Goal: Transaction & Acquisition: Purchase product/service

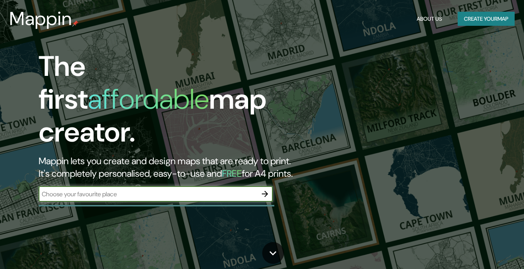
click at [203, 81] on h1 "affordable" at bounding box center [148, 99] width 121 height 36
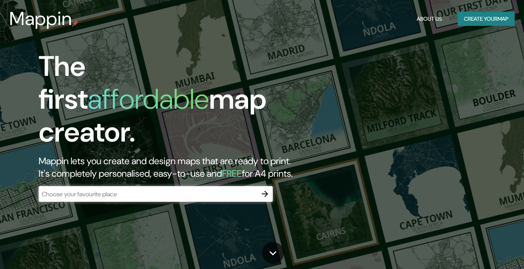
click at [203, 81] on h1 "affordable" at bounding box center [148, 99] width 121 height 36
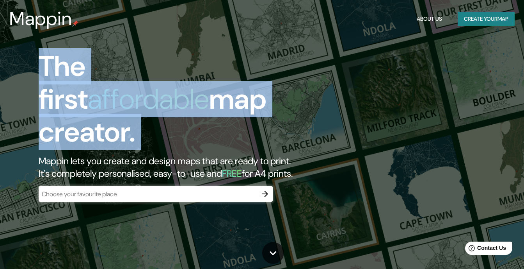
click at [104, 104] on h1 "The first affordable map creator." at bounding box center [170, 102] width 262 height 105
drag, startPoint x: 104, startPoint y: 104, endPoint x: 169, endPoint y: 98, distance: 65.1
click at [169, 98] on h1 "The first affordable map creator." at bounding box center [170, 102] width 262 height 105
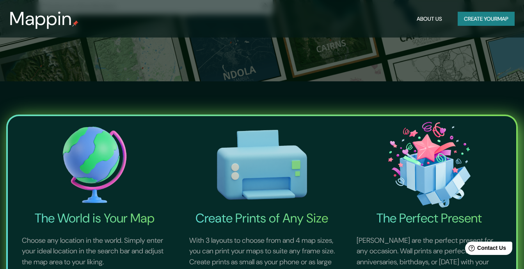
scroll to position [78, 0]
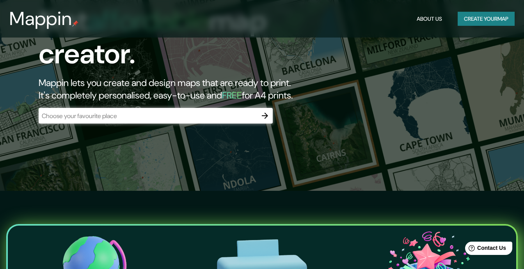
click at [491, 18] on button "Create your map" at bounding box center [486, 19] width 57 height 14
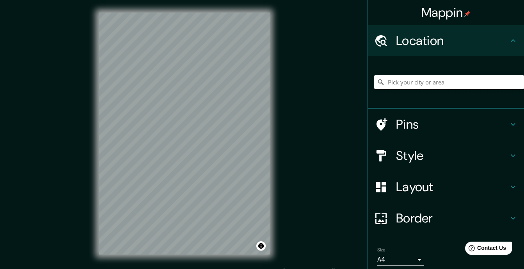
click at [409, 81] on input "Pick your city or area" at bounding box center [449, 82] width 150 height 14
type input "m"
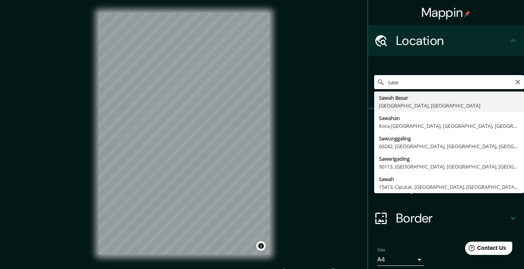
type input "[GEOGRAPHIC_DATA], [GEOGRAPHIC_DATA], [GEOGRAPHIC_DATA]"
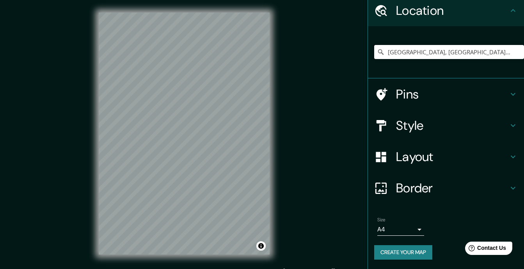
scroll to position [11, 0]
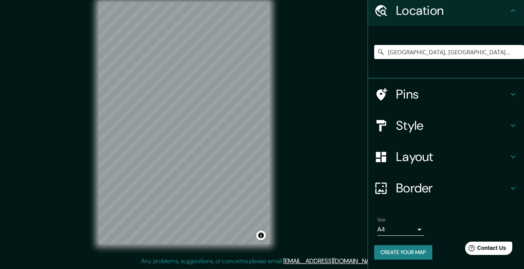
click at [422, 187] on h4 "Border" at bounding box center [452, 188] width 112 height 16
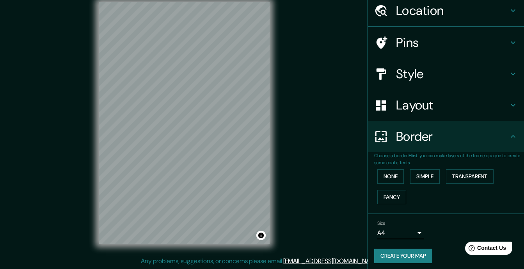
scroll to position [30, 0]
click at [422, 175] on button "Simple" at bounding box center [425, 176] width 30 height 14
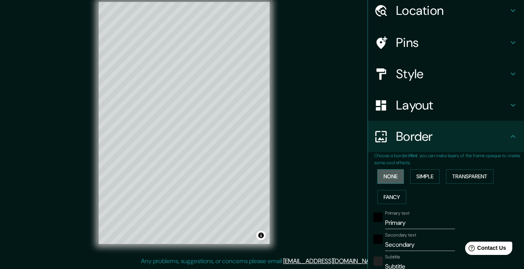
click at [392, 174] on button "None" at bounding box center [390, 176] width 27 height 14
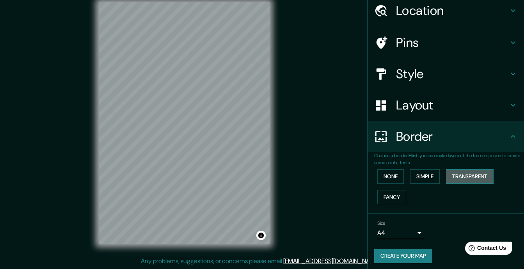
click at [471, 176] on button "Transparent" at bounding box center [470, 176] width 48 height 14
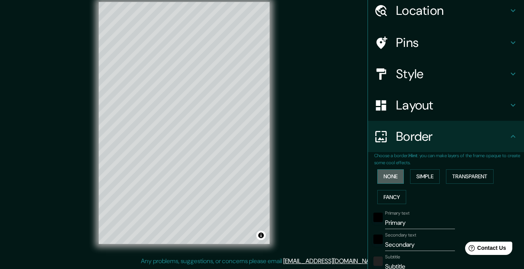
click at [383, 174] on button "None" at bounding box center [390, 176] width 27 height 14
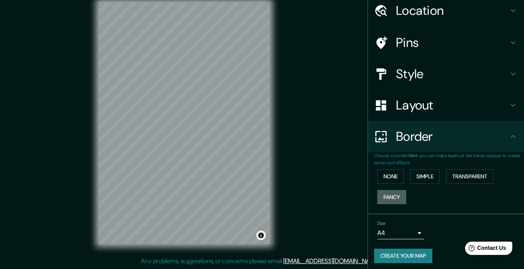
click at [388, 192] on button "Fancy" at bounding box center [391, 197] width 29 height 14
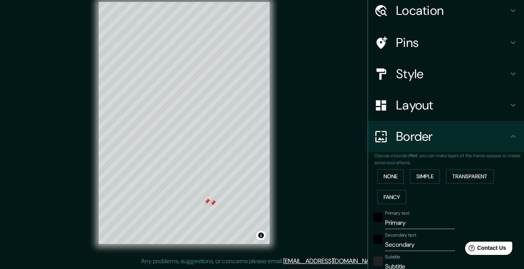
click at [406, 44] on h4 "Pins" at bounding box center [452, 43] width 112 height 16
type input "175"
type input "35"
type input "18"
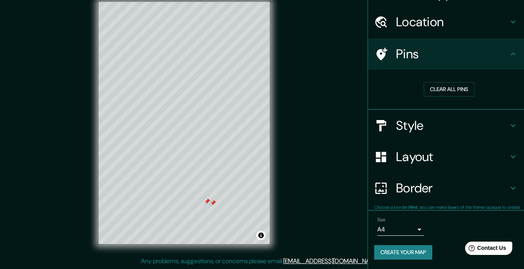
scroll to position [18, 0]
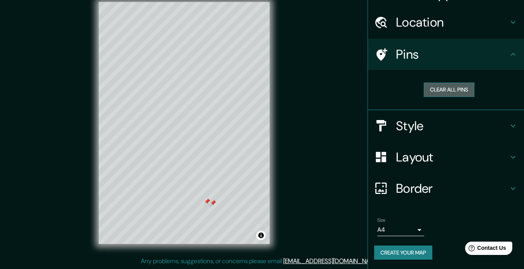
click at [444, 89] on button "Clear all pins" at bounding box center [449, 89] width 51 height 14
click at [428, 192] on h4 "Border" at bounding box center [452, 188] width 112 height 16
type input "175"
type input "35"
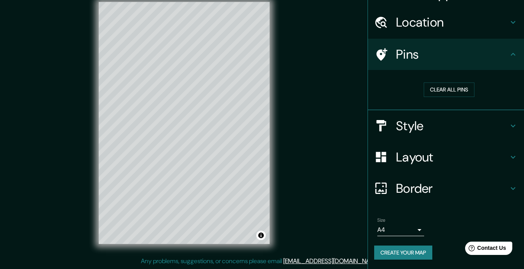
type input "18"
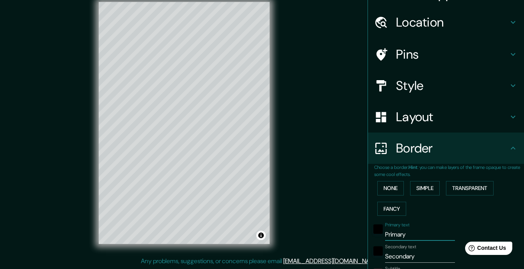
click at [404, 235] on input "Primary" at bounding box center [420, 234] width 70 height 12
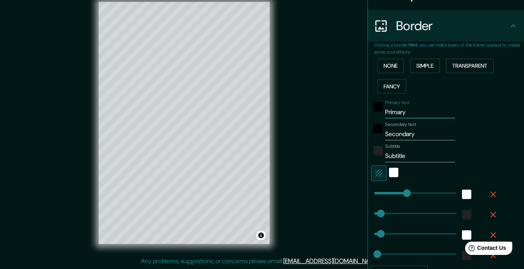
scroll to position [96, 0]
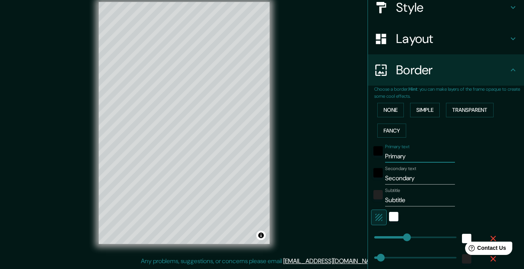
type input "Primar"
type input "175"
type input "35"
type input "18"
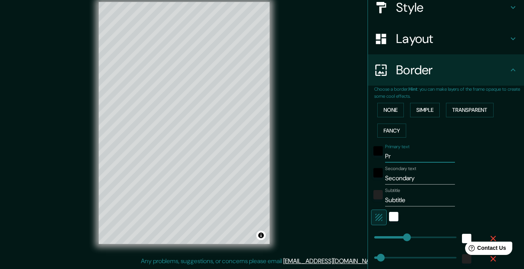
type input "P"
type input "175"
type input "35"
type input "18"
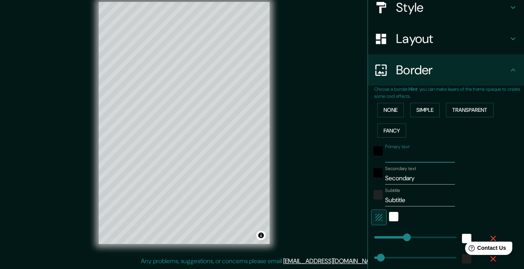
type input "S"
type input "175"
type input "35"
type input "18"
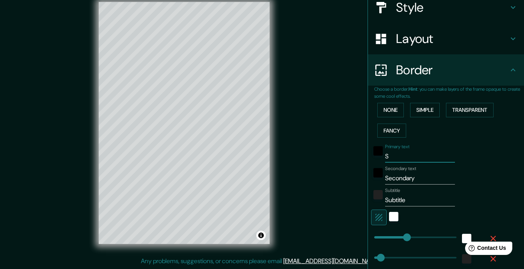
type input "Sa"
type input "175"
type input "35"
type input "18"
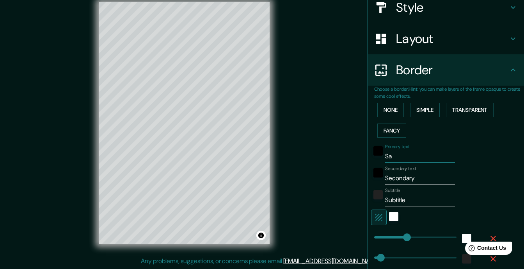
type input "Saw"
type input "175"
type input "35"
type input "18"
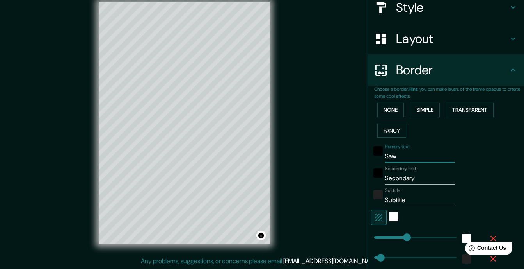
type input "Sawa"
type input "175"
type input "35"
type input "18"
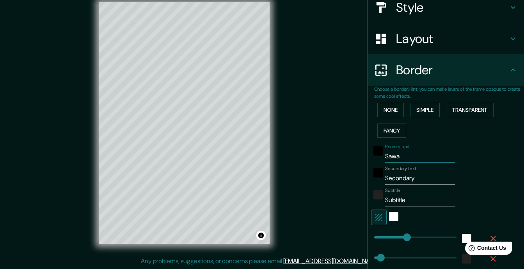
type input "Sawah"
type input "175"
type input "35"
type input "18"
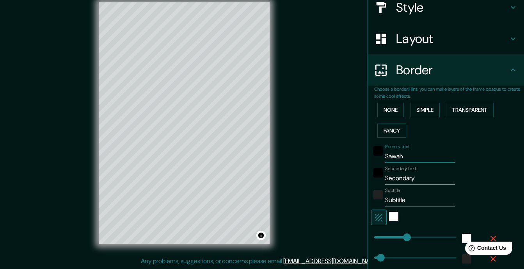
type input "Sawah"
type input "175"
type input "35"
type input "18"
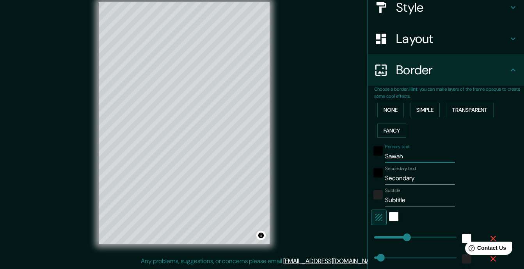
type input "Sawah b"
type input "175"
type input "35"
type input "18"
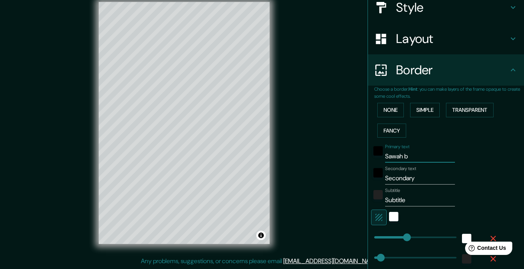
type input "Sawah be"
type input "175"
type input "35"
type input "18"
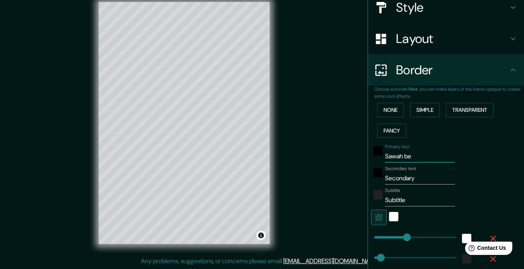
type input "Sawah bes"
type input "175"
type input "35"
type input "18"
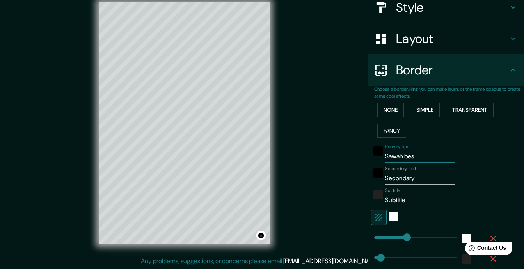
type input "Sawah besa"
type input "175"
type input "35"
type input "18"
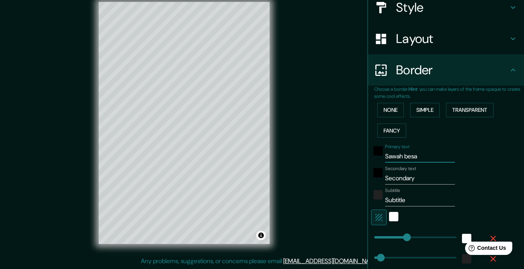
type input "Sawah besar"
type input "175"
type input "35"
type input "18"
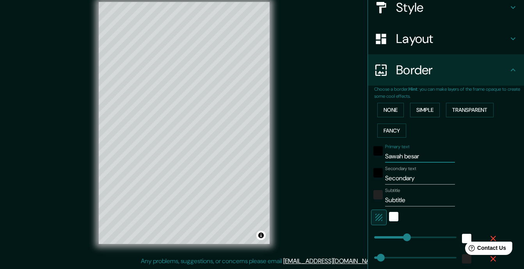
type input "Sawah besar"
drag, startPoint x: 413, startPoint y: 180, endPoint x: 381, endPoint y: 178, distance: 32.1
click at [385, 178] on input "Secondary" at bounding box center [420, 178] width 70 height 12
type input "j"
type input "175"
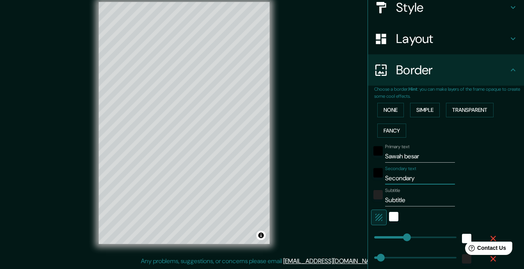
type input "35"
type input "18"
type input "ja"
type input "175"
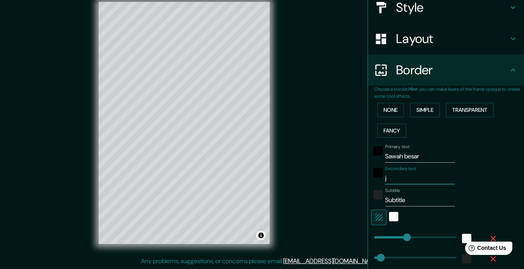
type input "35"
type input "18"
type input "jak"
type input "175"
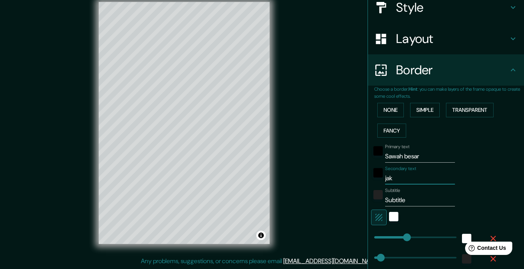
type input "35"
type input "18"
type input "jaka"
type input "175"
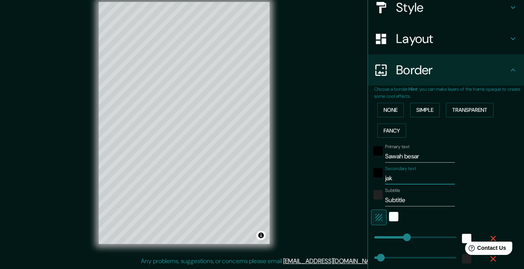
type input "35"
type input "18"
type input "jakar"
type input "175"
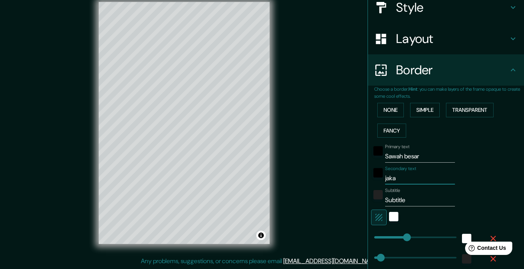
type input "35"
type input "18"
type input "jakart"
type input "175"
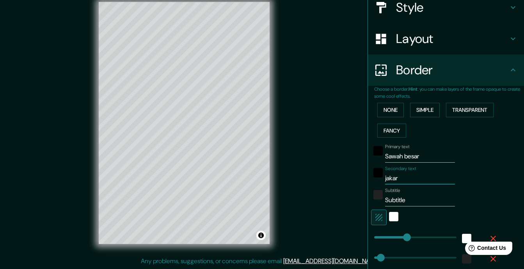
type input "35"
type input "18"
type input "[GEOGRAPHIC_DATA]"
type input "175"
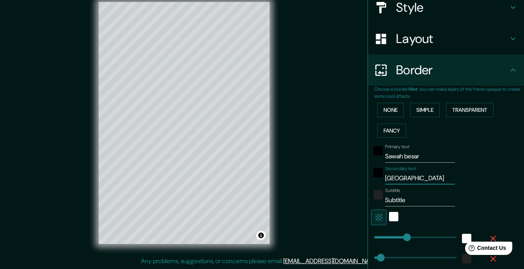
type input "35"
type input "18"
type input "[GEOGRAPHIC_DATA]"
type input "175"
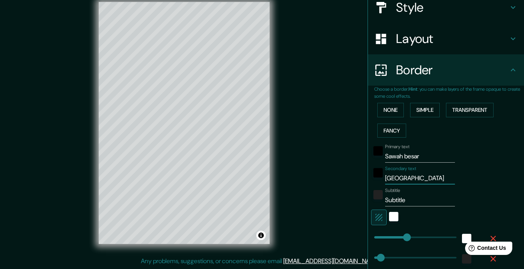
type input "35"
type input "18"
type input "jakarta p"
type input "175"
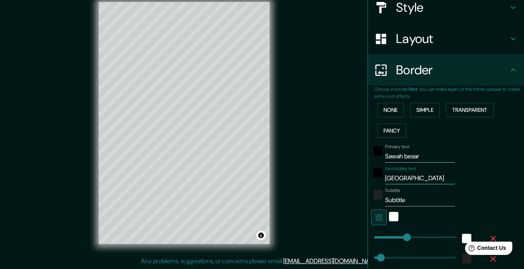
type input "35"
type input "18"
type input "jakarta pu"
type input "175"
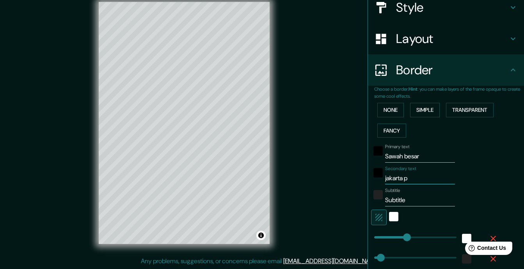
type input "35"
type input "18"
type input "jakarta pus"
type input "175"
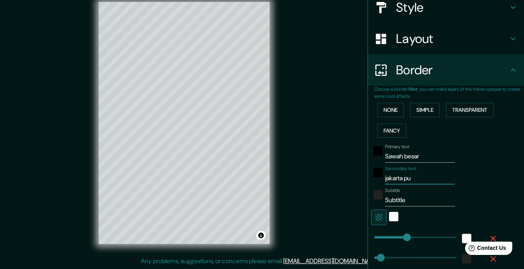
type input "35"
type input "18"
type input "jakarta pusa"
type input "175"
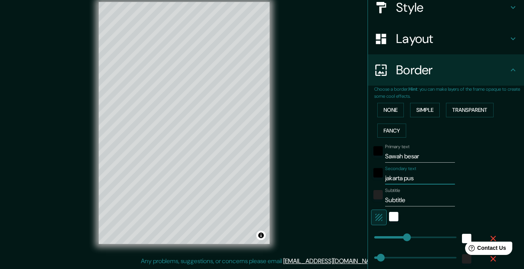
type input "35"
type input "18"
type input "[GEOGRAPHIC_DATA]"
type input "175"
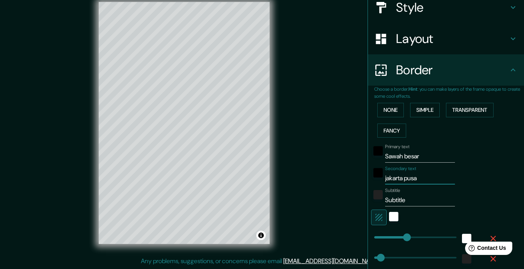
type input "35"
type input "18"
type input "[GEOGRAPHIC_DATA]"
drag, startPoint x: 407, startPoint y: 199, endPoint x: 380, endPoint y: 199, distance: 27.3
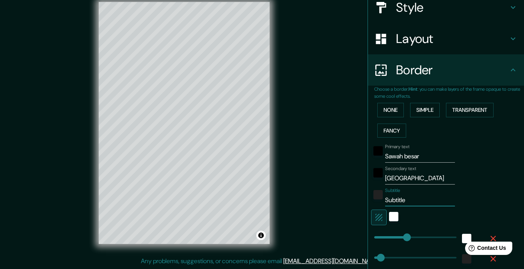
click at [385, 199] on input "Subtitle" at bounding box center [420, 200] width 70 height 12
type input "i"
type input "175"
type input "35"
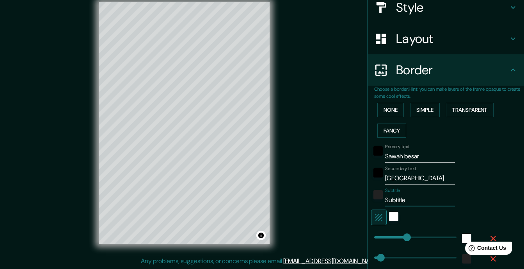
type input "18"
type input "in"
type input "175"
type input "35"
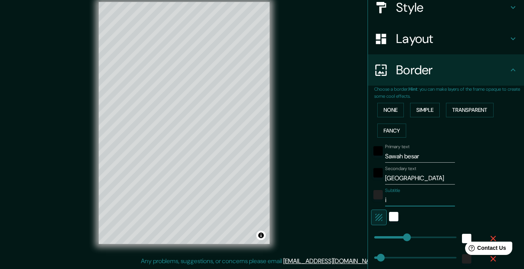
type input "18"
type input "ind"
type input "175"
type input "35"
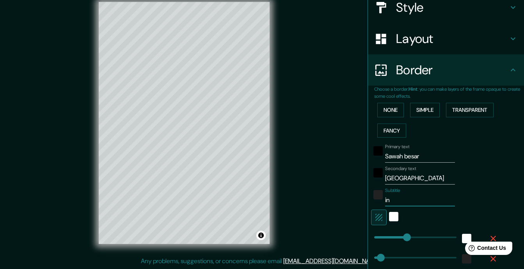
type input "18"
type input "indo"
type input "175"
type input "35"
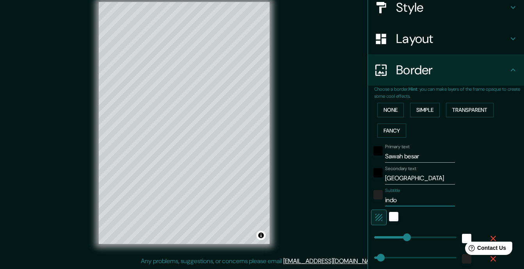
type input "18"
type input "indon"
type input "175"
type input "35"
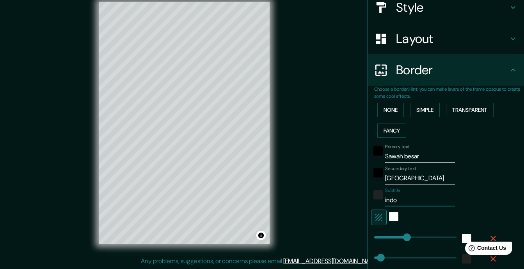
type input "18"
type input "indo"
type input "175"
type input "35"
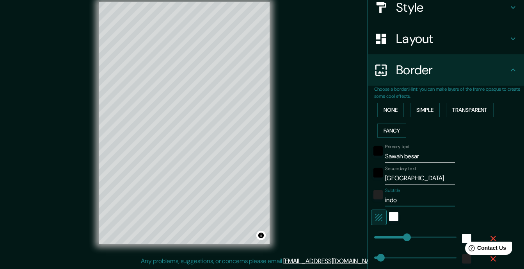
type input "18"
type input "ind"
type input "175"
type input "35"
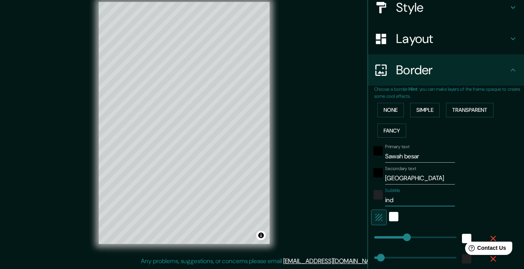
type input "18"
type input "in"
type input "175"
type input "35"
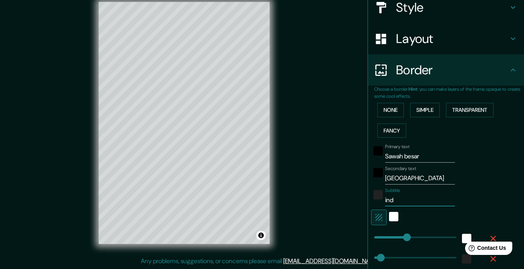
type input "18"
type input "i"
type input "175"
type input "35"
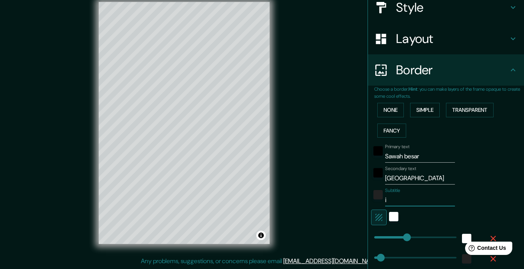
type input "18"
type input "175"
type input "35"
type input "18"
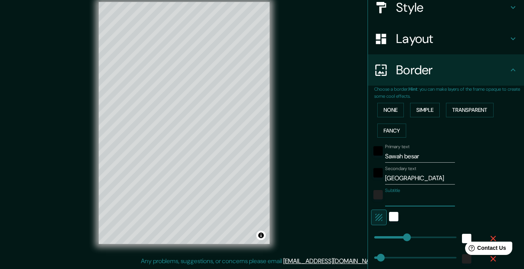
type input "I"
type input "175"
type input "35"
type input "18"
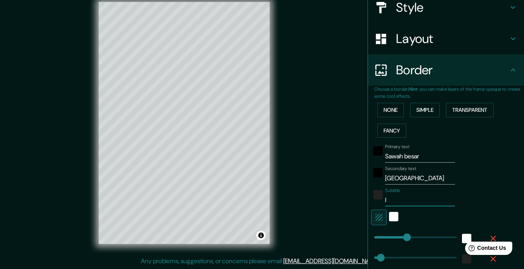
type input "In"
type input "175"
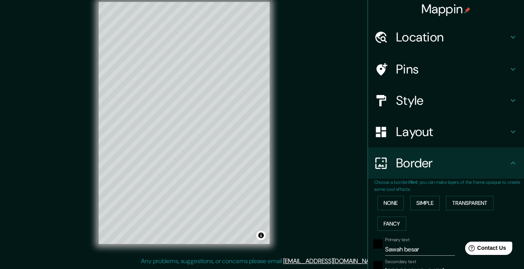
scroll to position [0, 0]
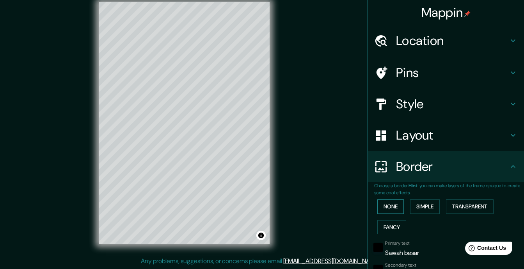
click at [381, 206] on button "None" at bounding box center [390, 206] width 27 height 14
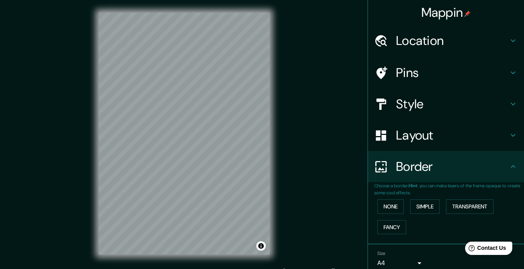
click at [430, 41] on h4 "Location" at bounding box center [452, 41] width 112 height 16
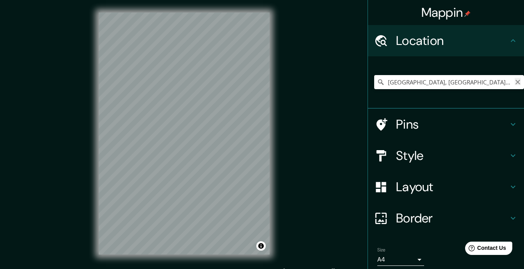
click at [515, 79] on icon "Clear" at bounding box center [518, 82] width 6 height 6
click at [455, 82] on input "[GEOGRAPHIC_DATA], [GEOGRAPHIC_DATA], [GEOGRAPHIC_DATA]" at bounding box center [449, 82] width 150 height 14
click at [515, 85] on icon "Clear" at bounding box center [518, 82] width 6 height 6
click at [515, 80] on icon "Clear" at bounding box center [518, 82] width 6 height 6
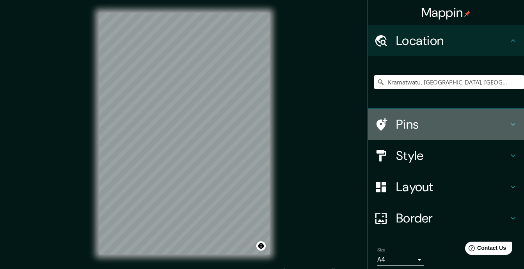
click at [404, 124] on h4 "Pins" at bounding box center [452, 124] width 112 height 16
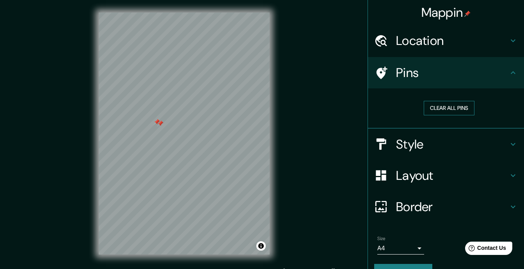
click at [455, 106] on button "Clear all pins" at bounding box center [449, 108] width 51 height 14
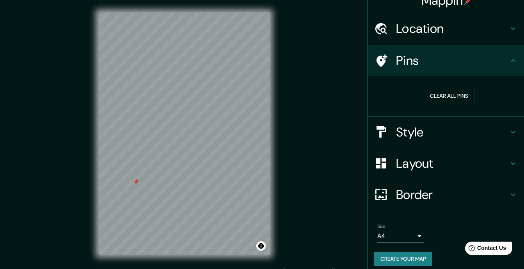
scroll to position [18, 0]
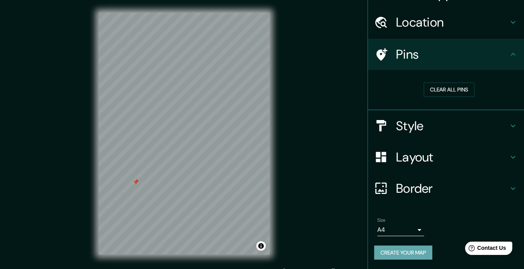
click at [392, 251] on button "Create your map" at bounding box center [403, 252] width 58 height 14
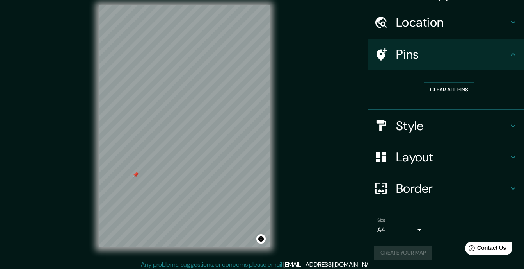
scroll to position [11, 0]
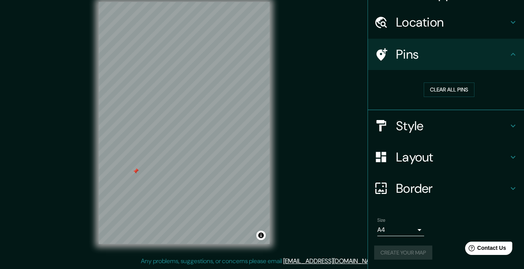
click at [406, 253] on div "Create your map" at bounding box center [446, 252] width 144 height 14
